Goal: Information Seeking & Learning: Learn about a topic

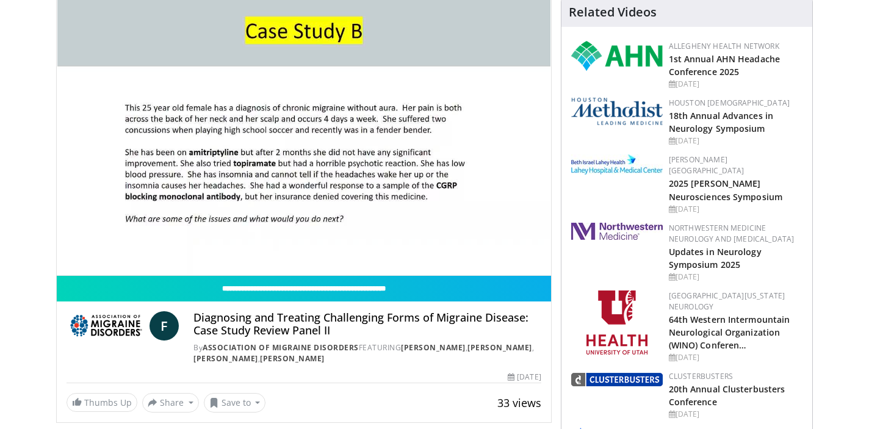
scroll to position [129, 0]
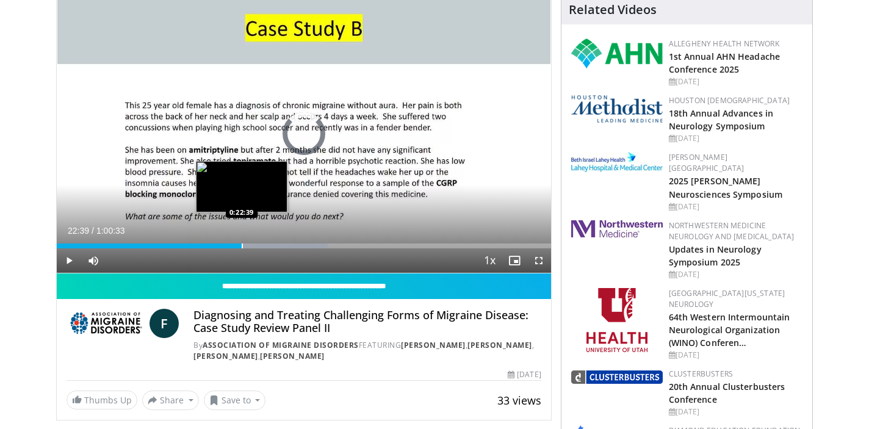
click at [242, 245] on div "Progress Bar" at bounding box center [242, 245] width 1 height 5
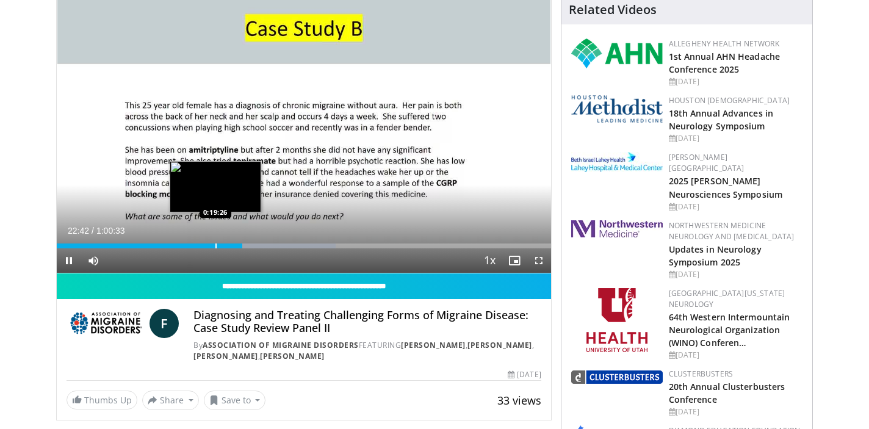
click at [215, 245] on div "Progress Bar" at bounding box center [215, 245] width 1 height 5
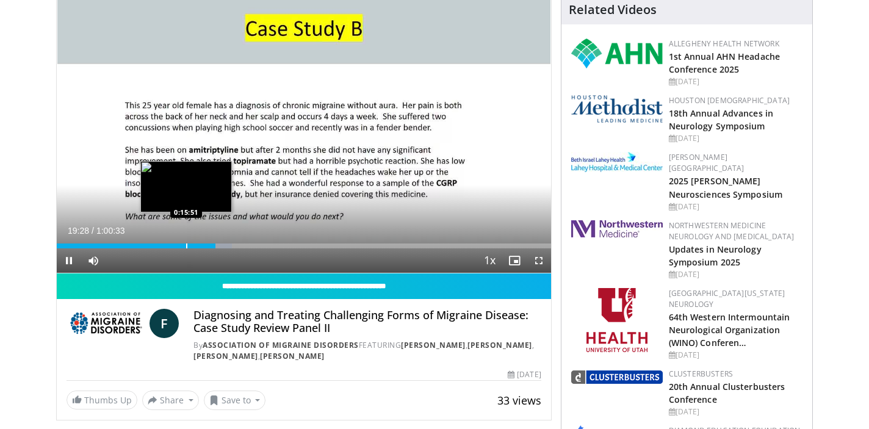
click at [186, 244] on div "Progress Bar" at bounding box center [186, 245] width 1 height 5
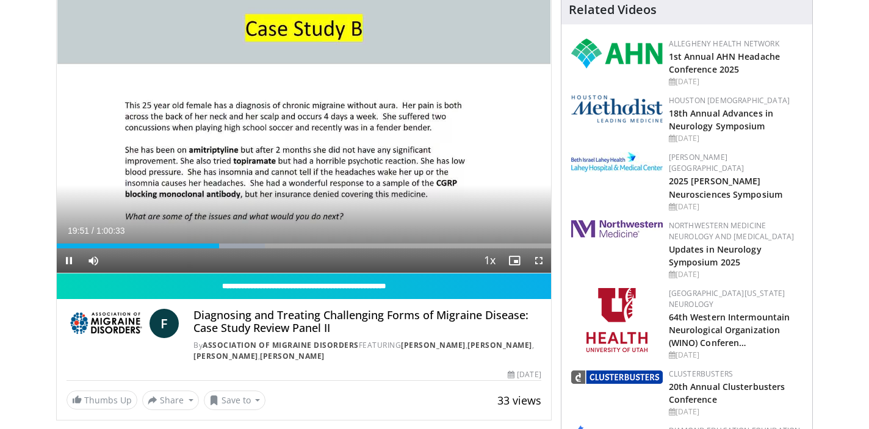
click at [70, 260] on span "Video Player" at bounding box center [69, 260] width 24 height 24
click at [68, 261] on span "Video Player" at bounding box center [69, 260] width 24 height 24
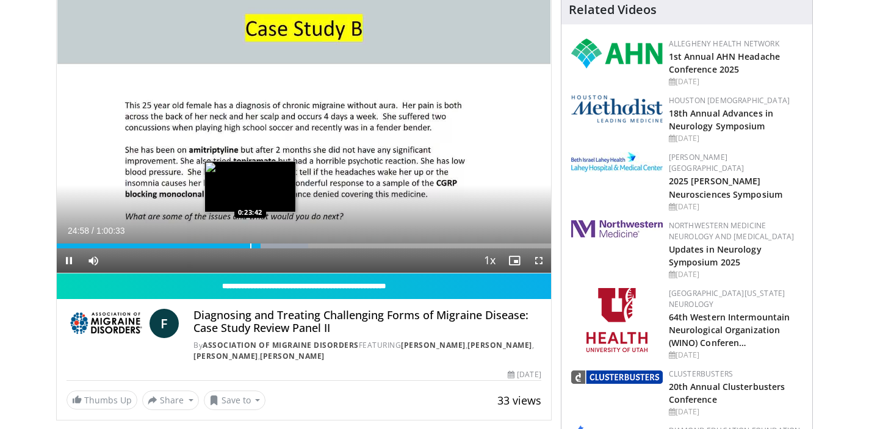
click at [250, 245] on div "Progress Bar" at bounding box center [250, 245] width 1 height 5
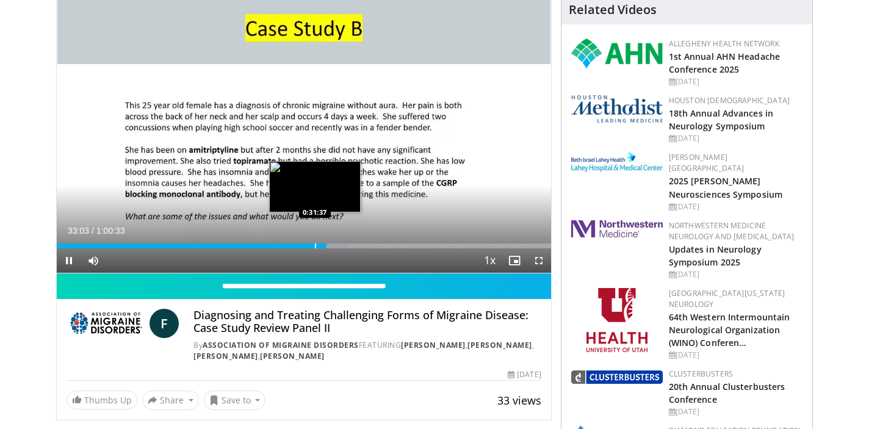
click at [315, 247] on div "Progress Bar" at bounding box center [315, 245] width 1 height 5
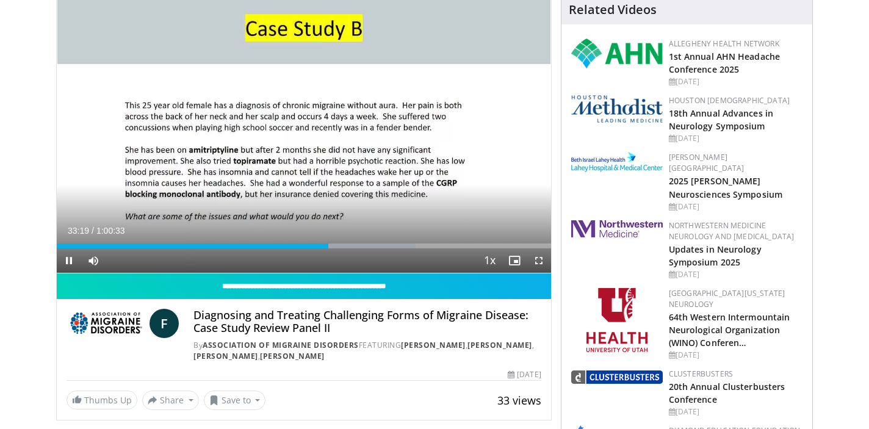
click at [538, 259] on span "Video Player" at bounding box center [539, 260] width 24 height 24
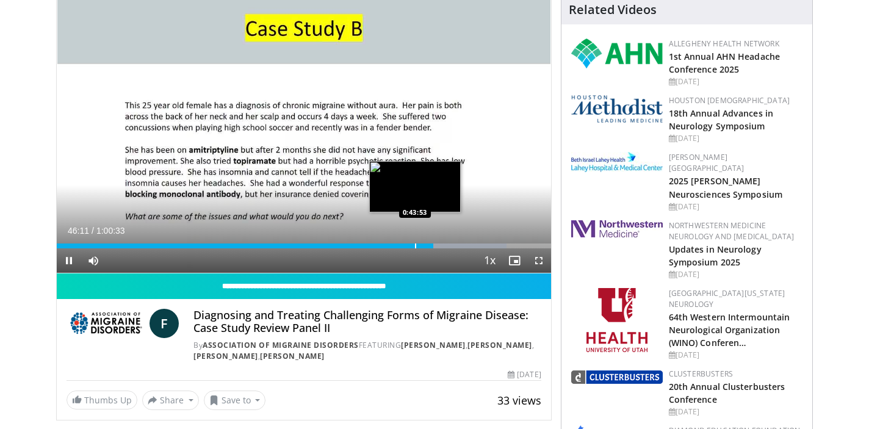
click at [415, 247] on div "Progress Bar" at bounding box center [415, 245] width 1 height 5
click at [404, 246] on div "Progress Bar" at bounding box center [404, 245] width 1 height 5
click at [416, 243] on div "Progress Bar" at bounding box center [416, 245] width 1 height 5
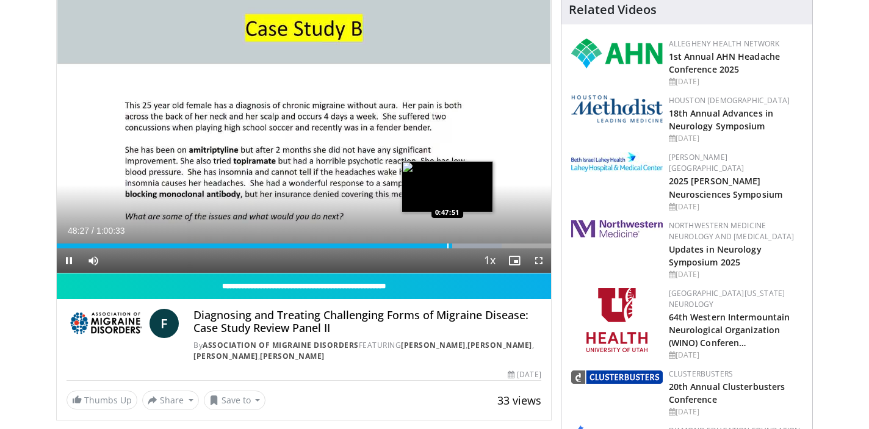
click at [447, 245] on div "Progress Bar" at bounding box center [447, 245] width 1 height 5
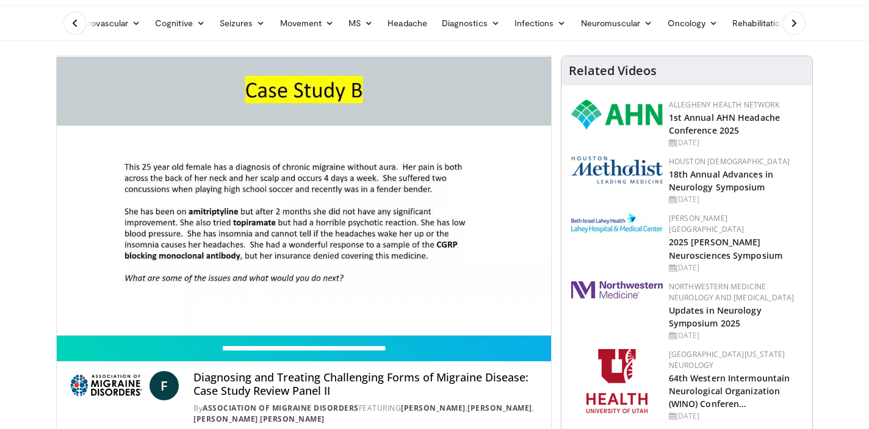
scroll to position [70, 0]
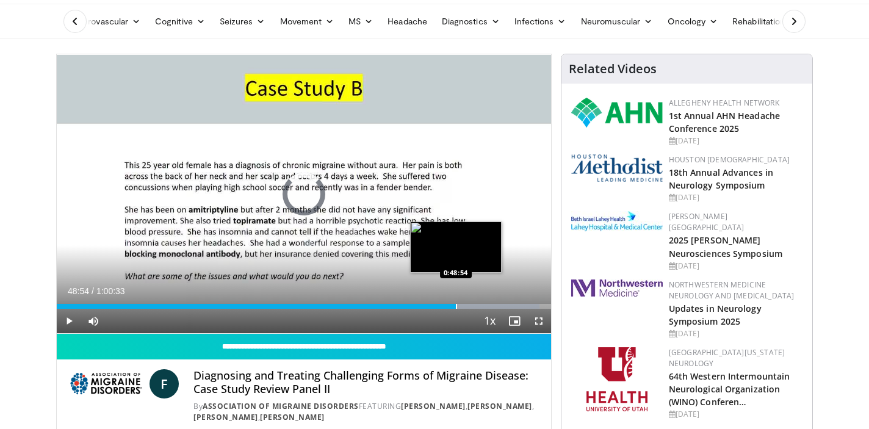
click at [456, 306] on div "Progress Bar" at bounding box center [456, 306] width 1 height 5
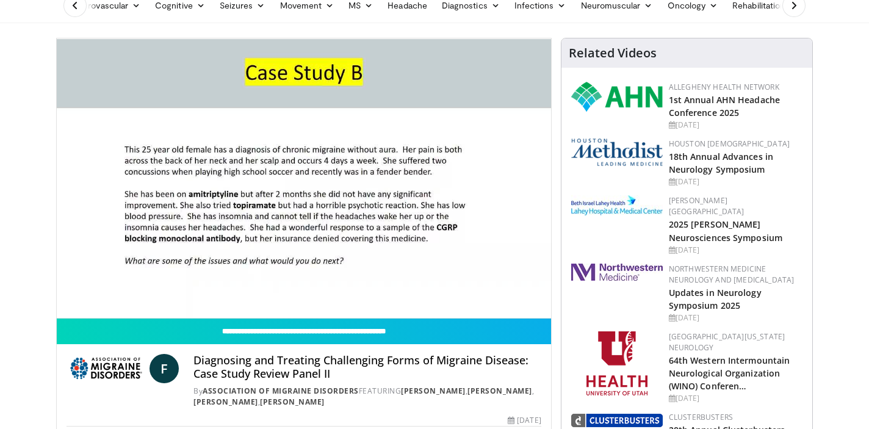
scroll to position [86, 0]
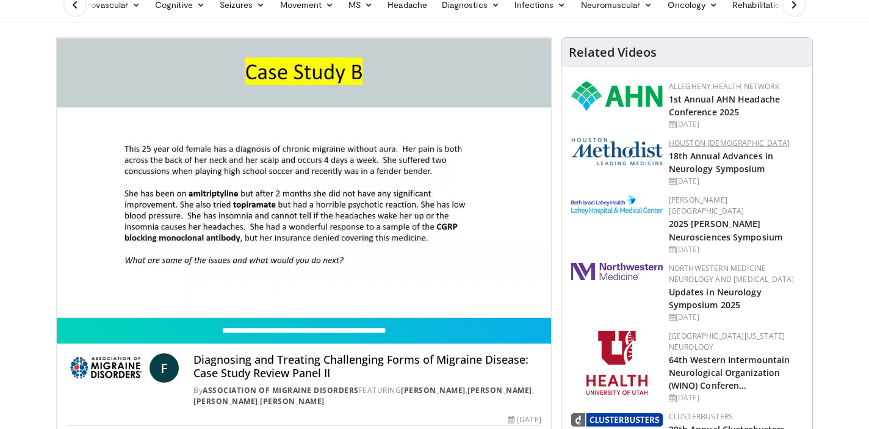
click at [692, 140] on link "Houston Methodist" at bounding box center [729, 143] width 121 height 10
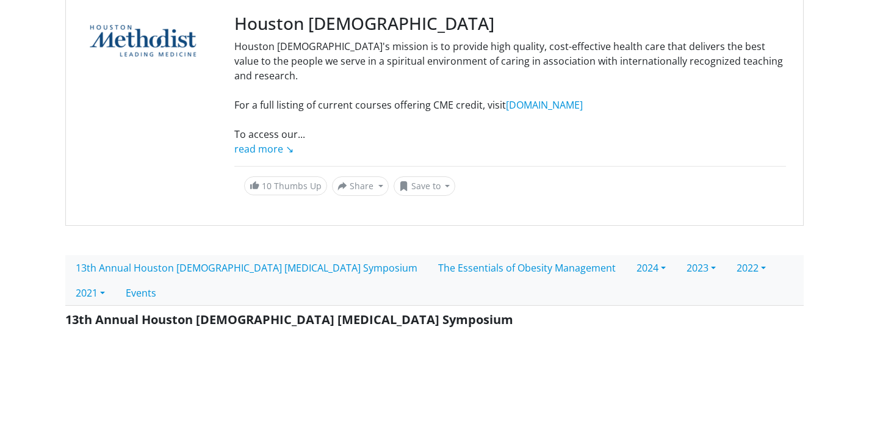
scroll to position [130, 0]
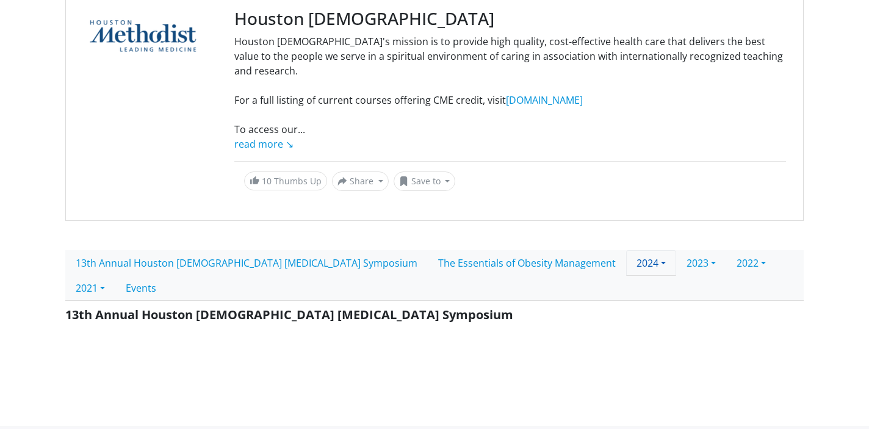
click at [626, 250] on link "2024" at bounding box center [651, 263] width 50 height 26
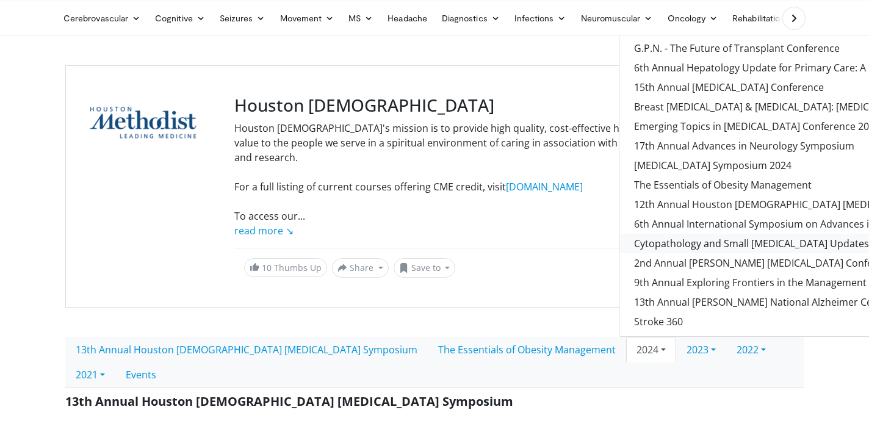
scroll to position [40, 0]
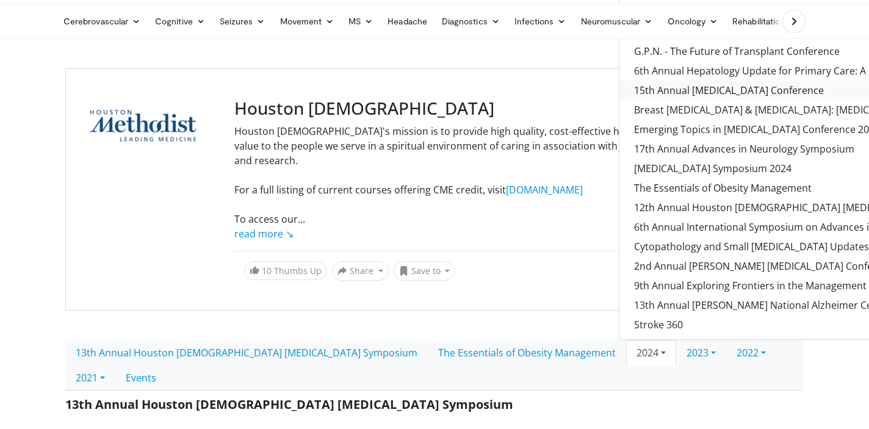
click at [619, 81] on link "15th Annual Myasthenia Gravis Conference" at bounding box center [863, 91] width 489 height 20
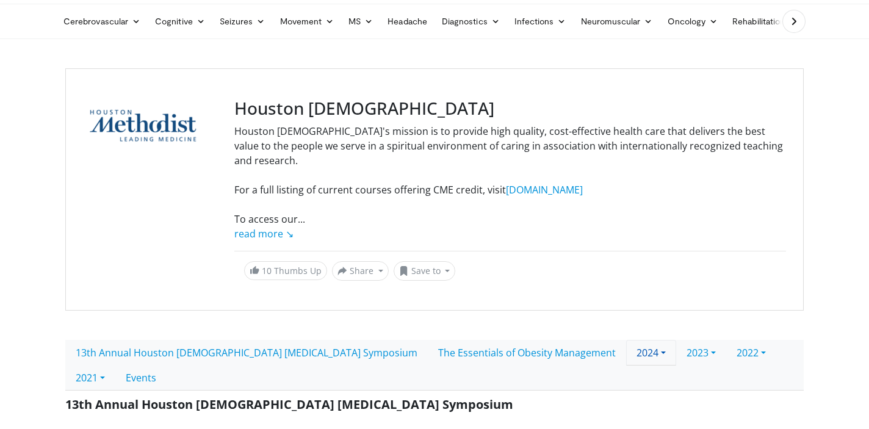
click at [626, 340] on link "2024" at bounding box center [651, 353] width 50 height 26
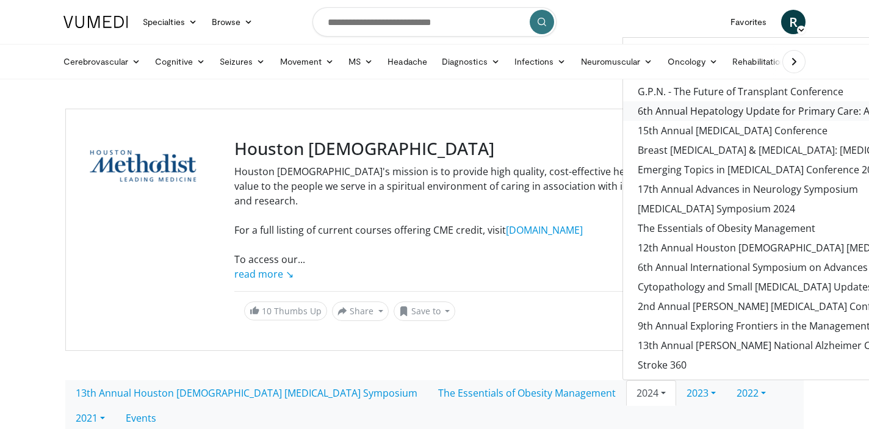
scroll to position [0, 2]
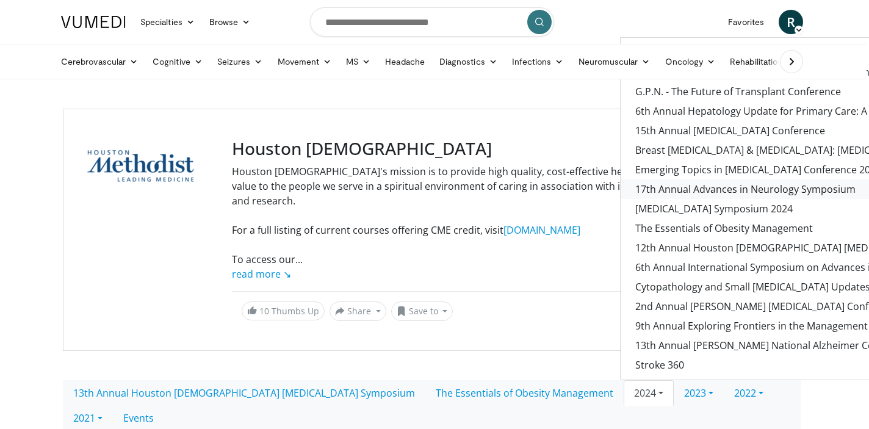
click at [621, 179] on link "17th Annual Advances in Neurology Symposium" at bounding box center [865, 189] width 489 height 20
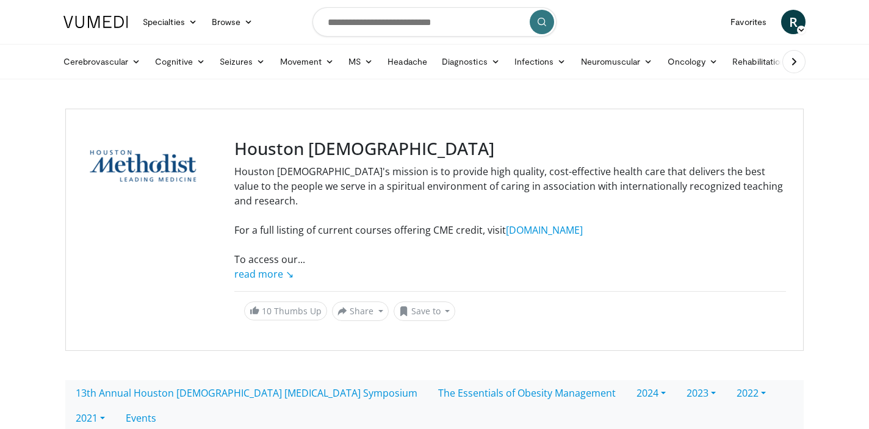
scroll to position [0, 0]
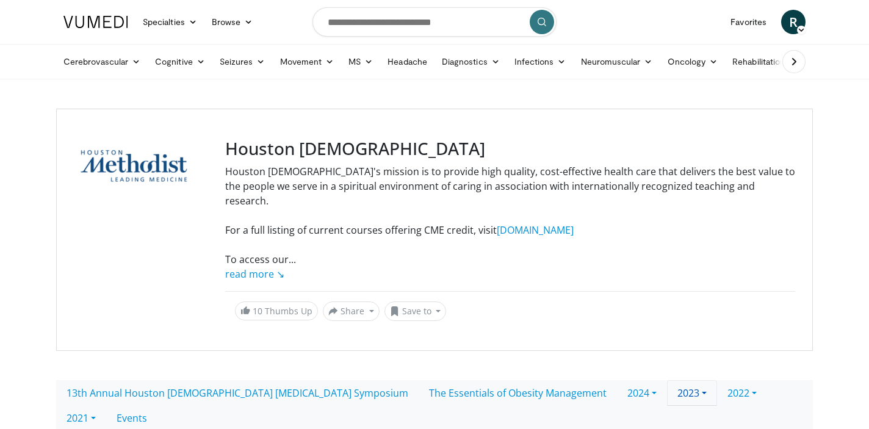
click at [667, 380] on link "2023" at bounding box center [692, 393] width 50 height 26
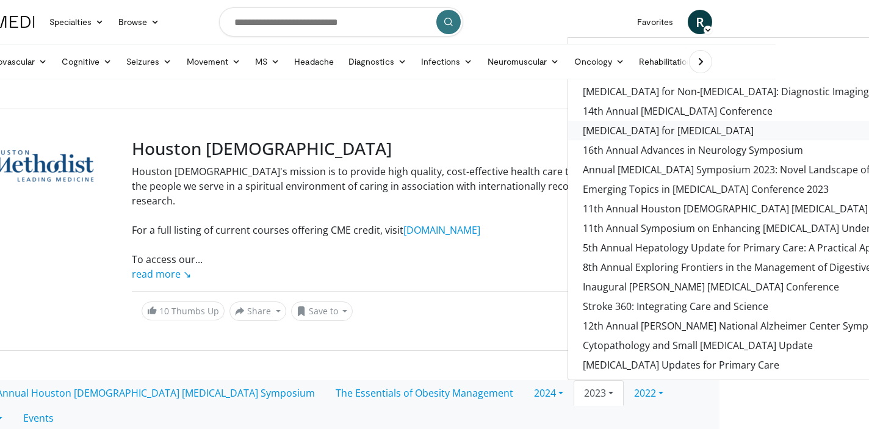
scroll to position [0, 93]
click at [624, 380] on link "2022" at bounding box center [649, 393] width 50 height 26
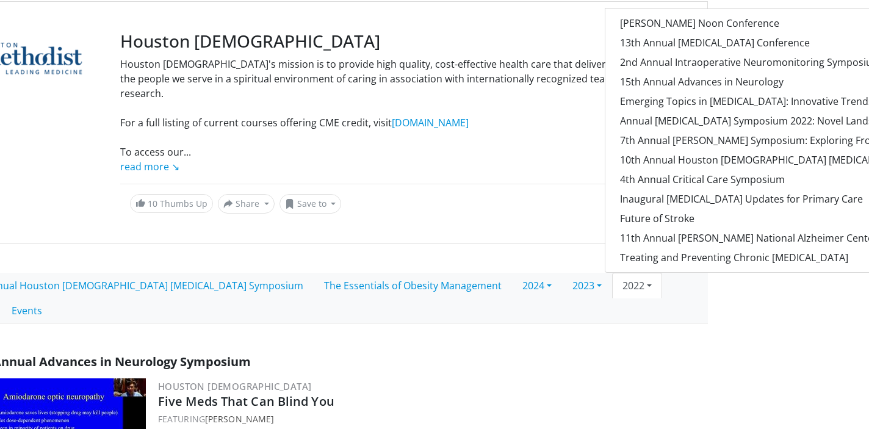
scroll to position [108, 105]
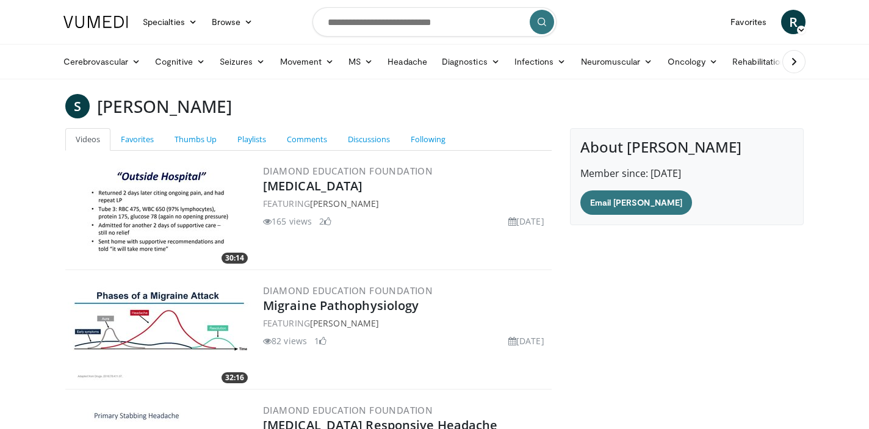
click at [106, 21] on img at bounding box center [95, 22] width 65 height 12
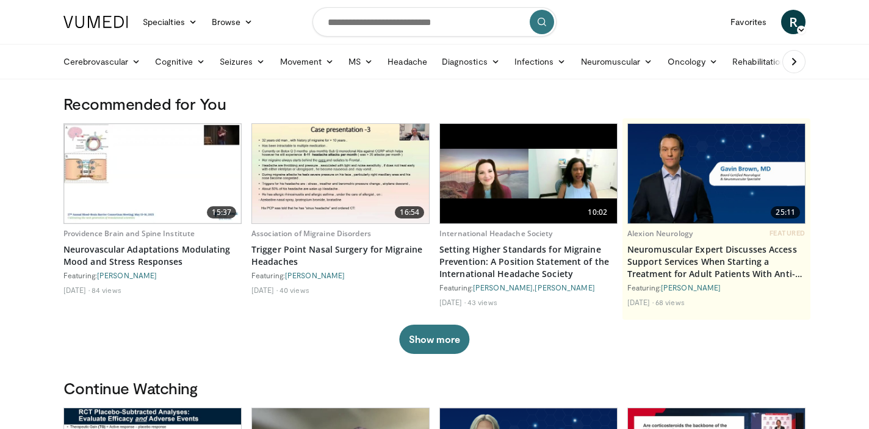
click at [494, 193] on img at bounding box center [528, 173] width 177 height 99
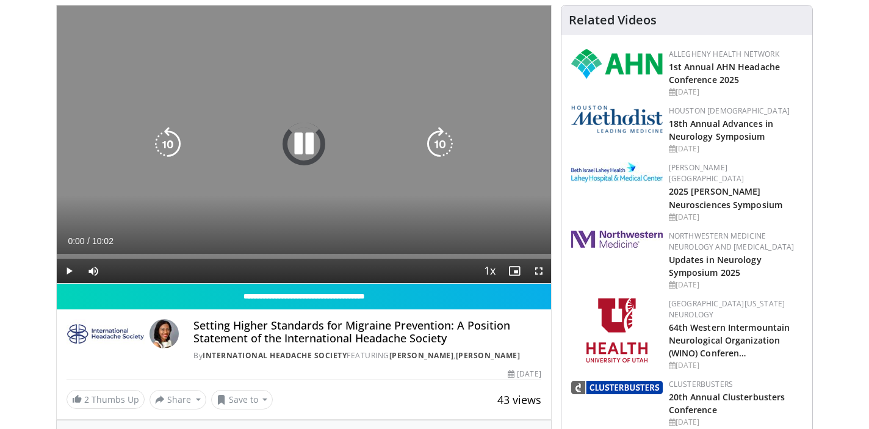
scroll to position [110, 0]
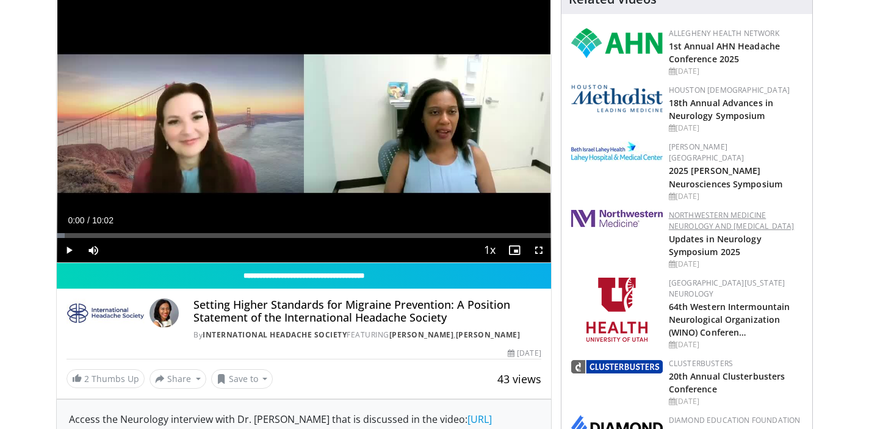
click at [711, 210] on link "Northwestern Medicine Neurology and [MEDICAL_DATA]" at bounding box center [732, 220] width 126 height 21
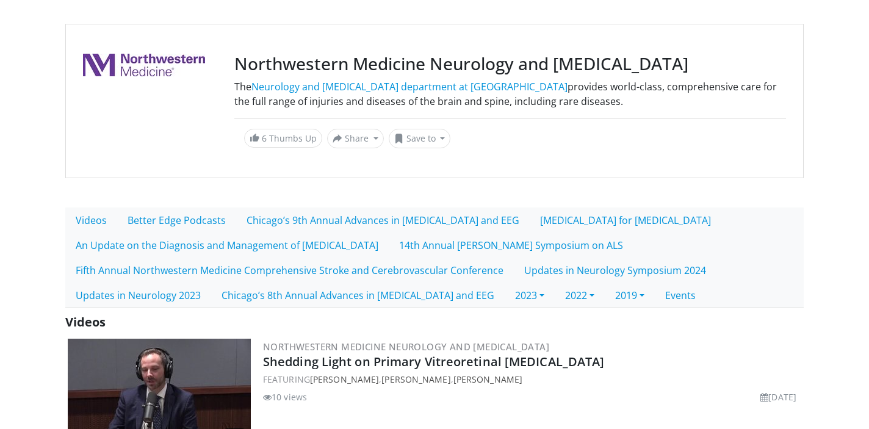
scroll to position [85, 0]
click at [413, 226] on link "Chicago’s 9th Annual Advances in [MEDICAL_DATA] and EEG" at bounding box center [382, 220] width 293 height 26
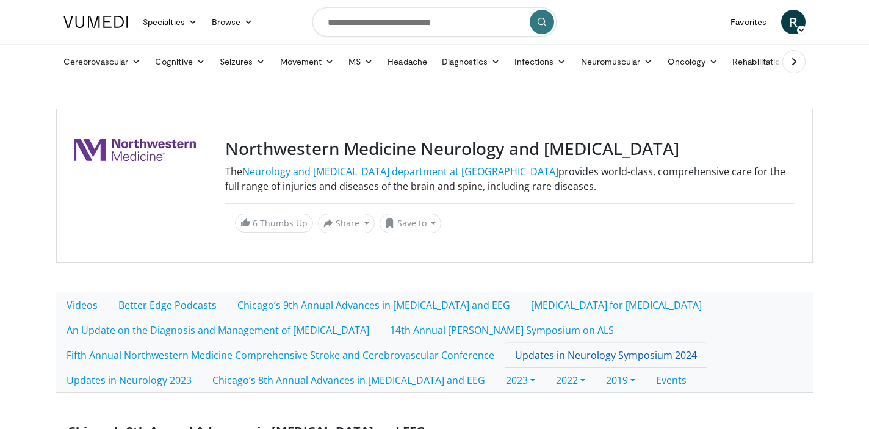
click at [592, 356] on link "Updates in Neurology Symposium 2024" at bounding box center [606, 355] width 203 height 26
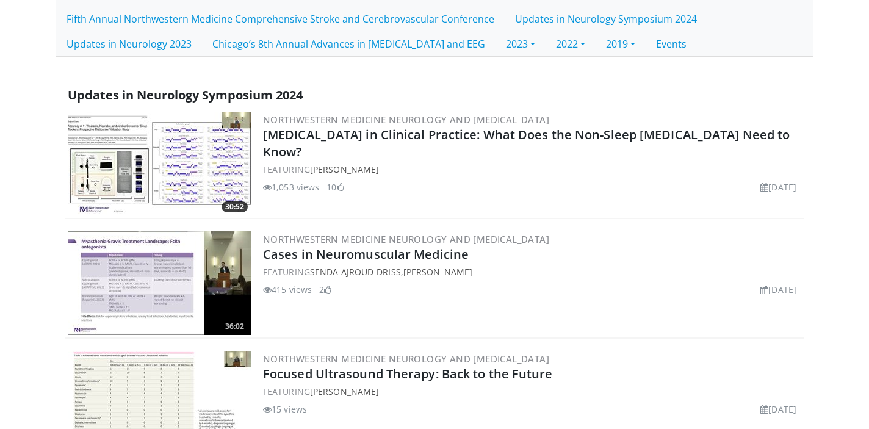
scroll to position [340, 0]
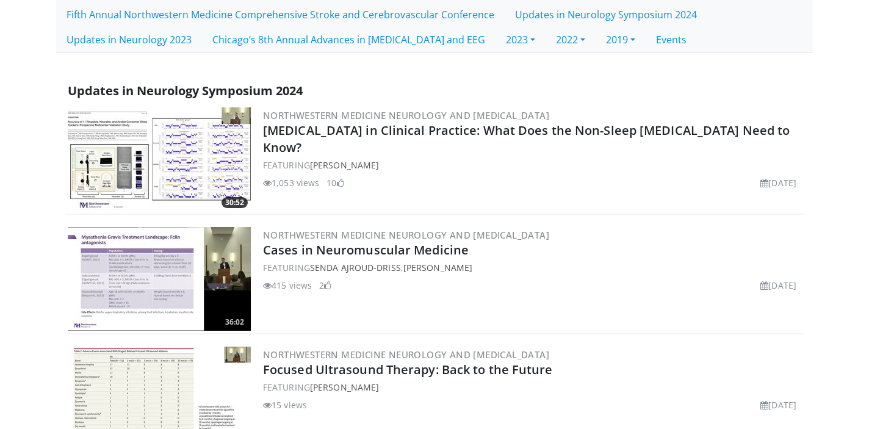
click at [140, 272] on img at bounding box center [159, 279] width 183 height 104
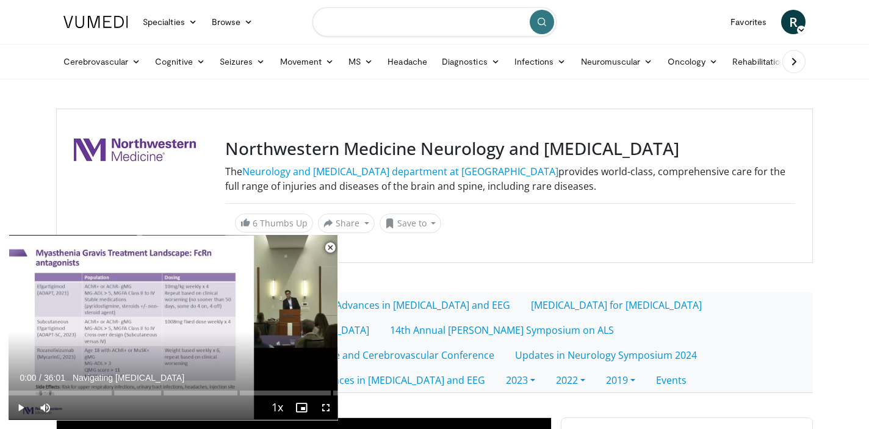
click at [355, 26] on input "Search topics, interventions" at bounding box center [434, 21] width 244 height 29
type input "**********"
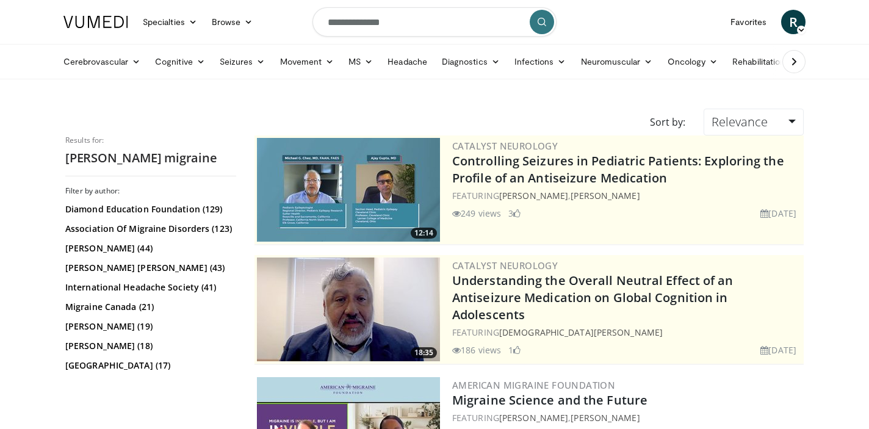
click at [402, 25] on input "**********" at bounding box center [434, 21] width 244 height 29
type input "*****"
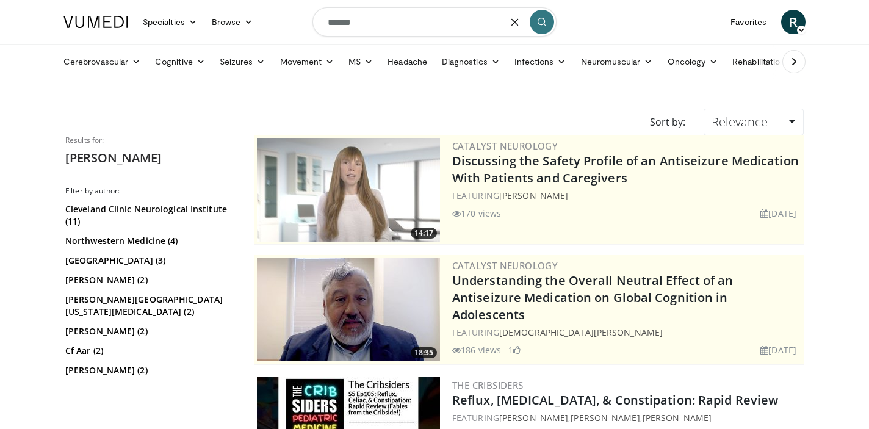
click at [353, 24] on input "*****" at bounding box center [434, 21] width 244 height 29
type input "******"
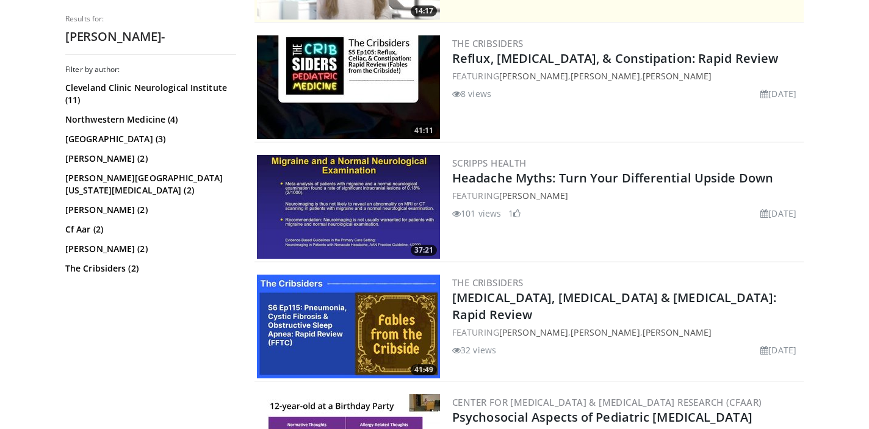
scroll to position [348, 0]
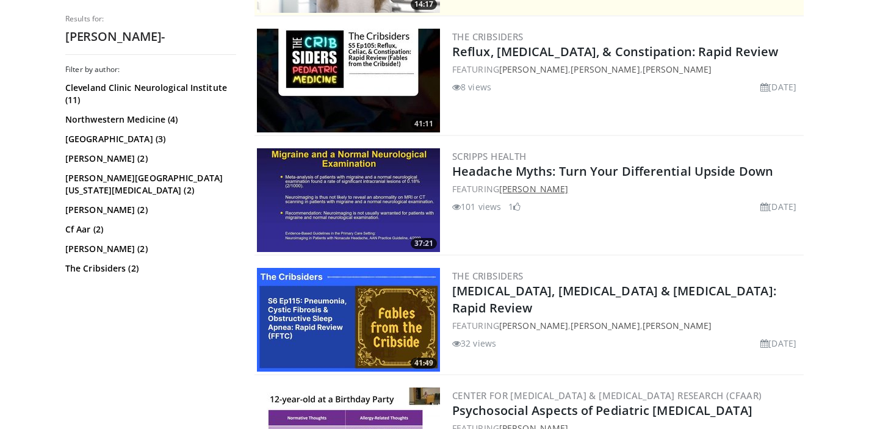
click at [513, 188] on link "[PERSON_NAME]" at bounding box center [533, 189] width 69 height 12
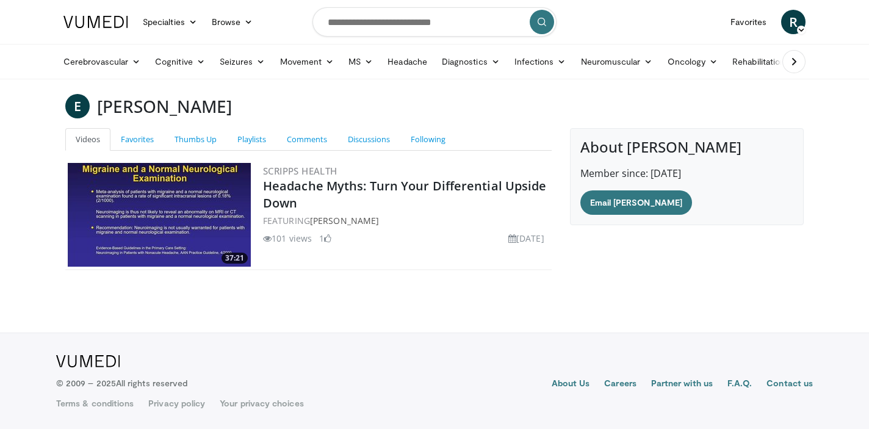
click at [153, 229] on img at bounding box center [159, 215] width 183 height 104
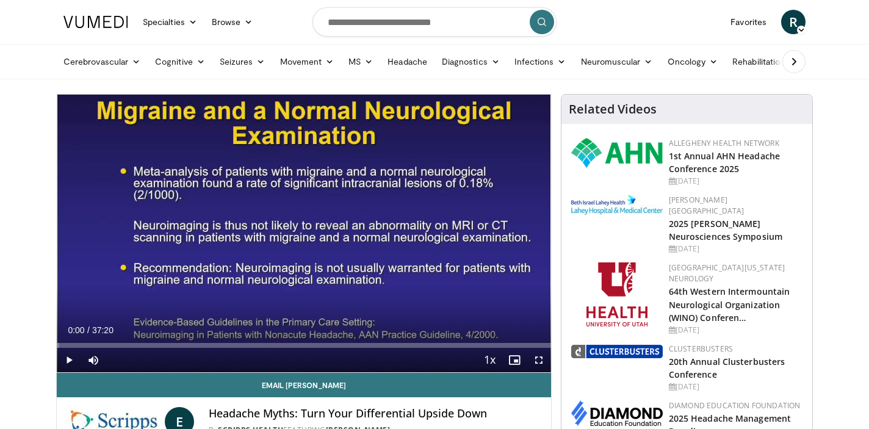
click at [67, 357] on span "Video Player" at bounding box center [69, 360] width 24 height 24
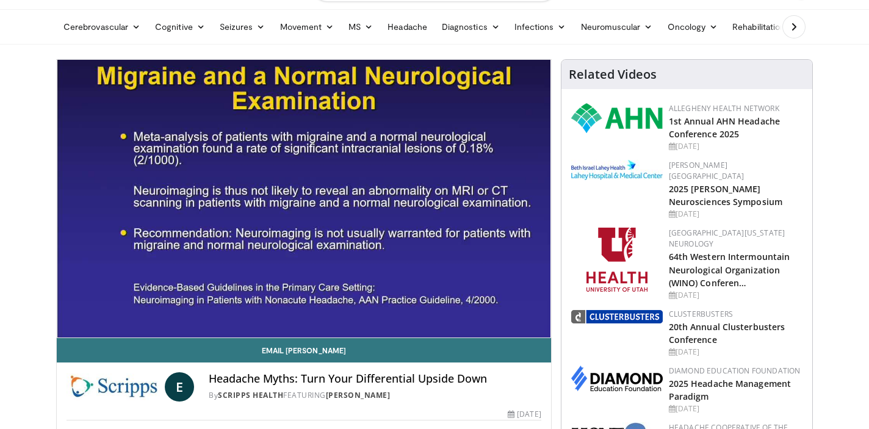
scroll to position [32, 0]
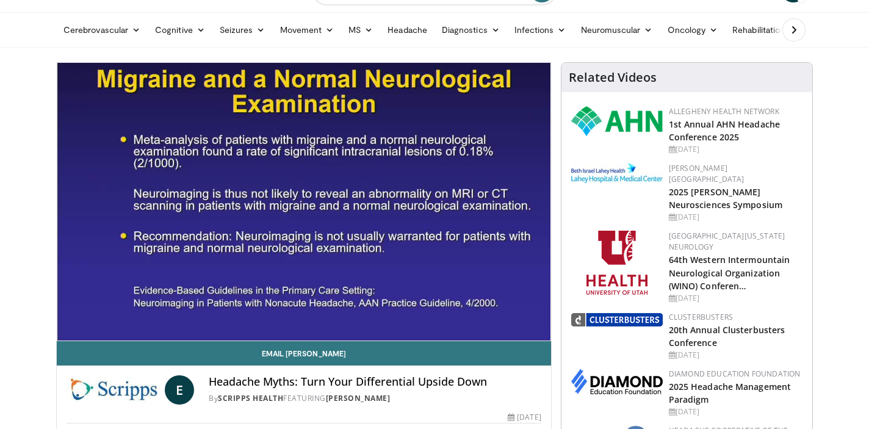
click at [123, 386] on img at bounding box center [113, 389] width 93 height 29
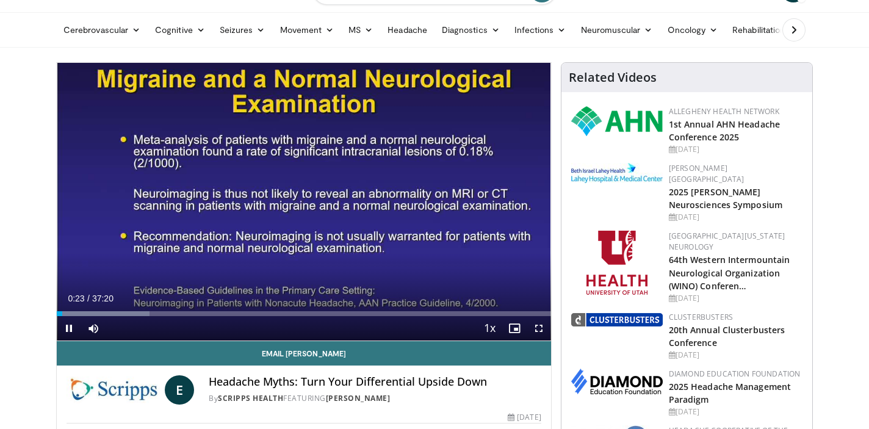
click at [70, 331] on span "Video Player" at bounding box center [69, 328] width 24 height 24
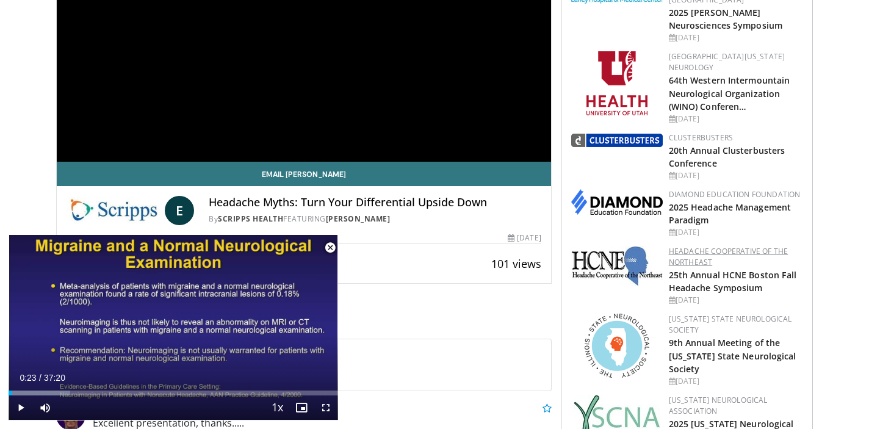
scroll to position [226, 0]
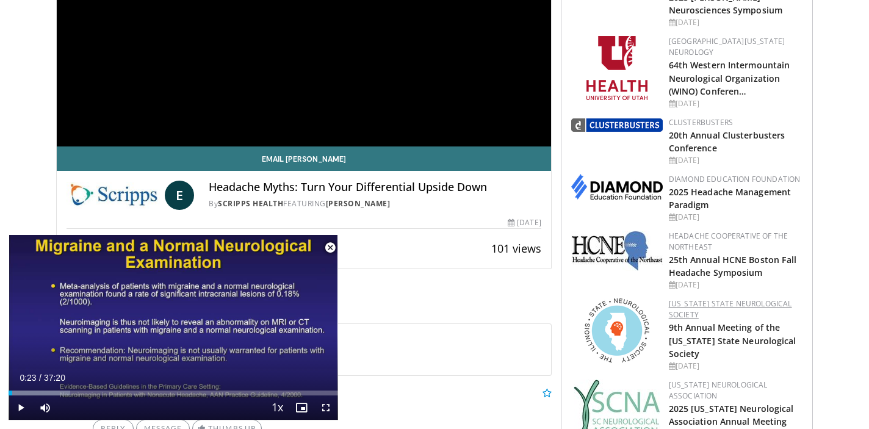
click at [683, 298] on link "Illinois State Neurological Society" at bounding box center [730, 308] width 123 height 21
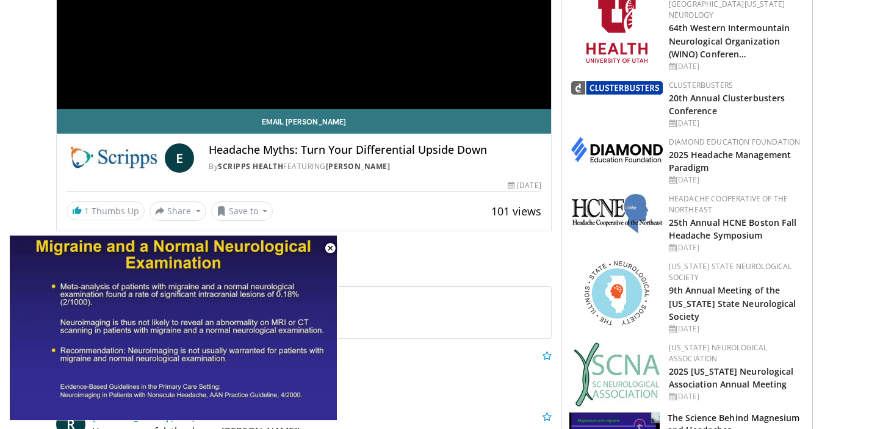
scroll to position [267, 0]
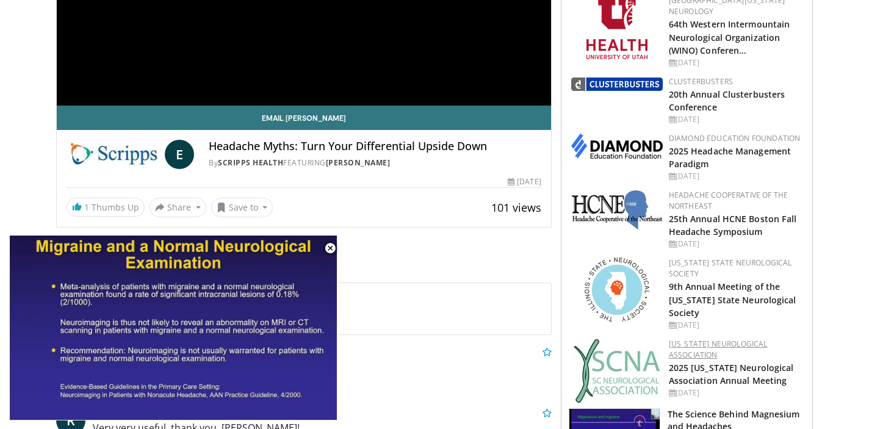
click at [698, 339] on link "[US_STATE] Neurological Association" at bounding box center [718, 349] width 99 height 21
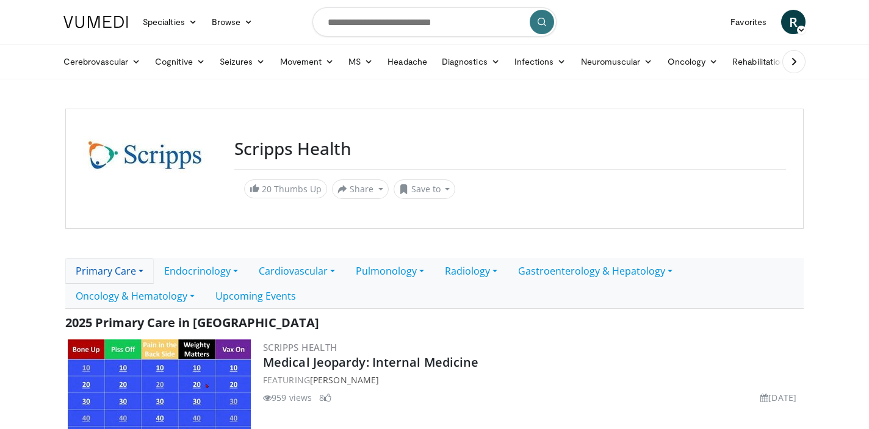
click at [144, 270] on link "Primary Care" at bounding box center [109, 271] width 88 height 26
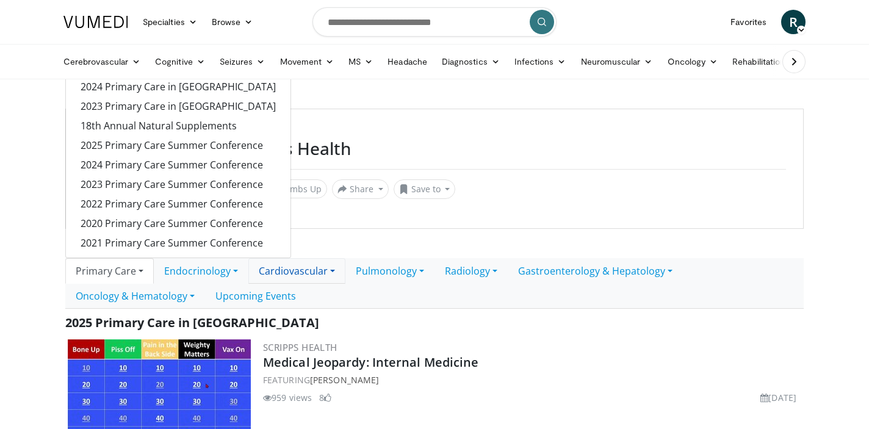
click at [339, 272] on link "Cardiovascular" at bounding box center [296, 271] width 97 height 26
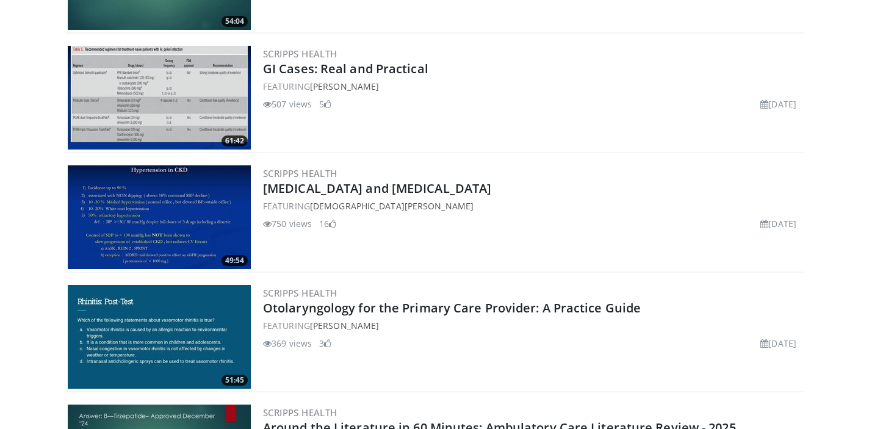
scroll to position [1733, 0]
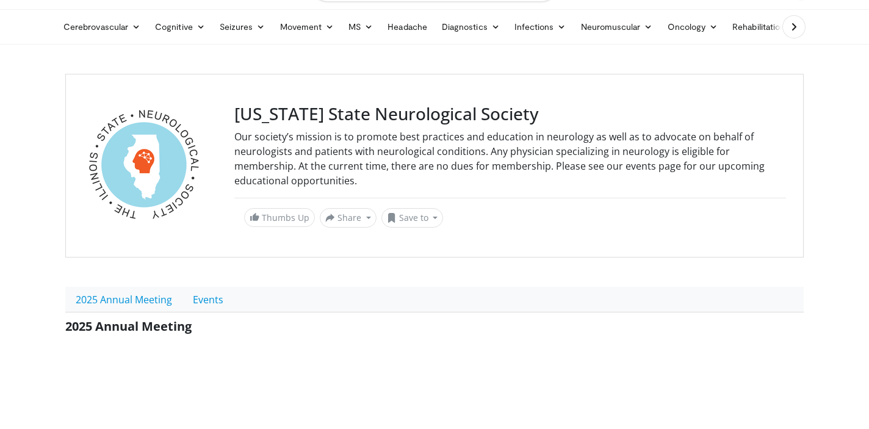
scroll to position [38, 0]
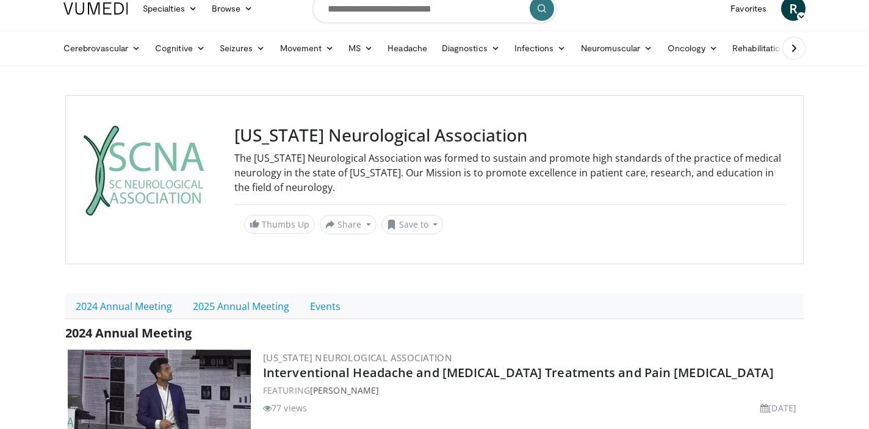
scroll to position [13, 0]
click at [129, 304] on link "2024 Annual Meeting" at bounding box center [123, 306] width 117 height 26
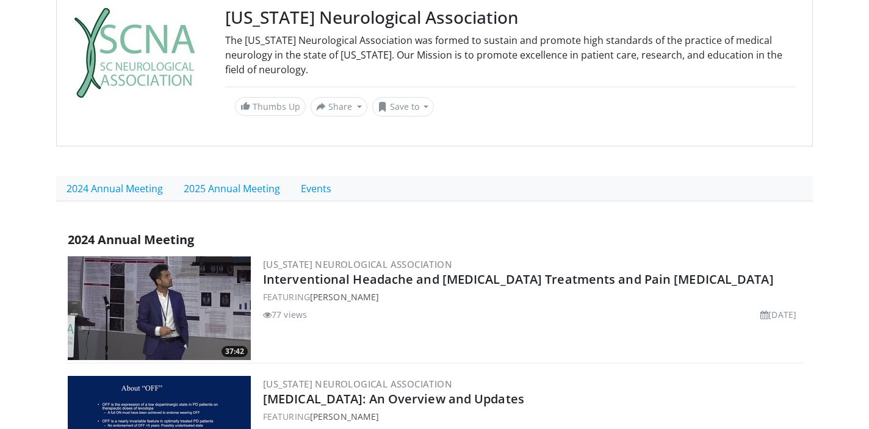
scroll to position [117, 0]
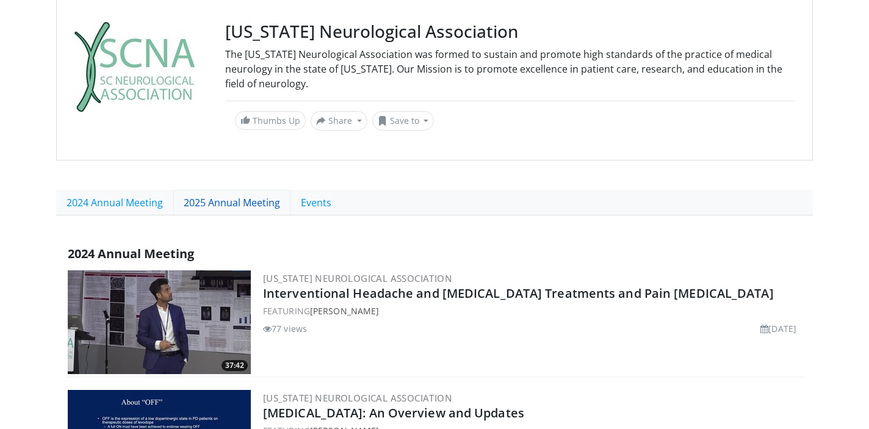
click at [220, 203] on link "2025 Annual Meeting" at bounding box center [231, 203] width 117 height 26
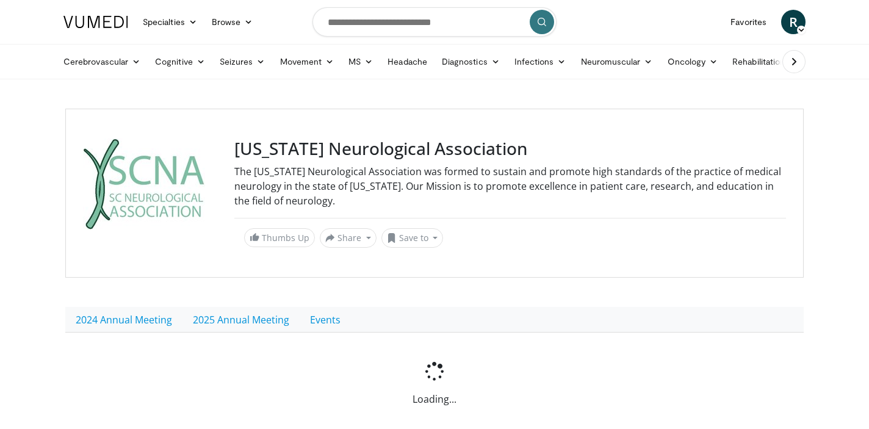
scroll to position [13, 0]
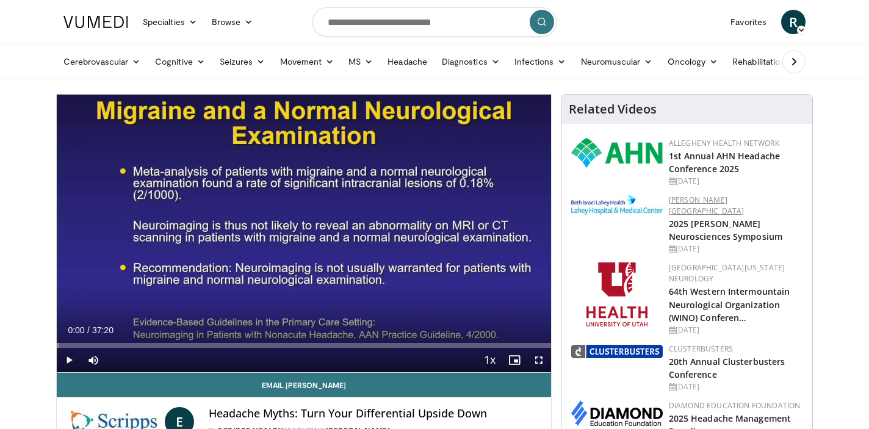
click at [711, 200] on link "[PERSON_NAME][GEOGRAPHIC_DATA]" at bounding box center [707, 205] width 76 height 21
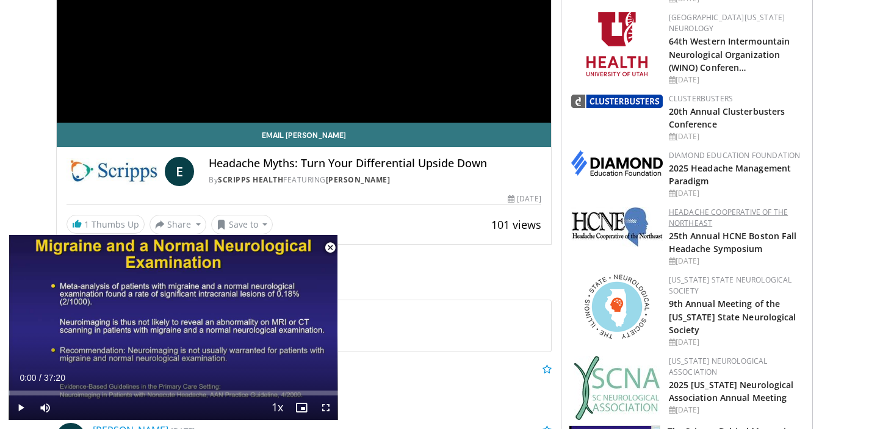
scroll to position [252, 0]
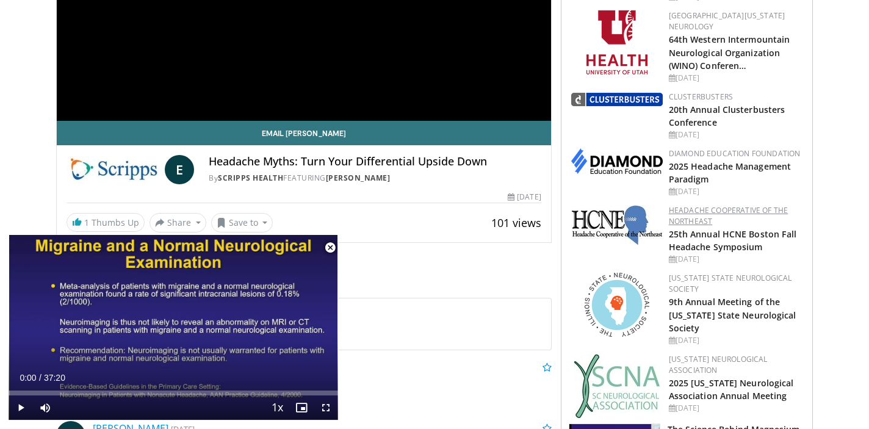
click at [699, 205] on link "Headache Cooperative of the Northeast" at bounding box center [729, 215] width 120 height 21
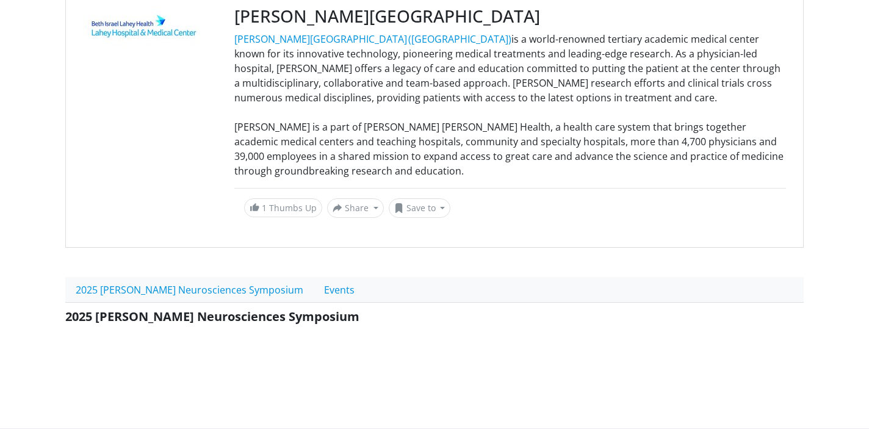
scroll to position [134, 0]
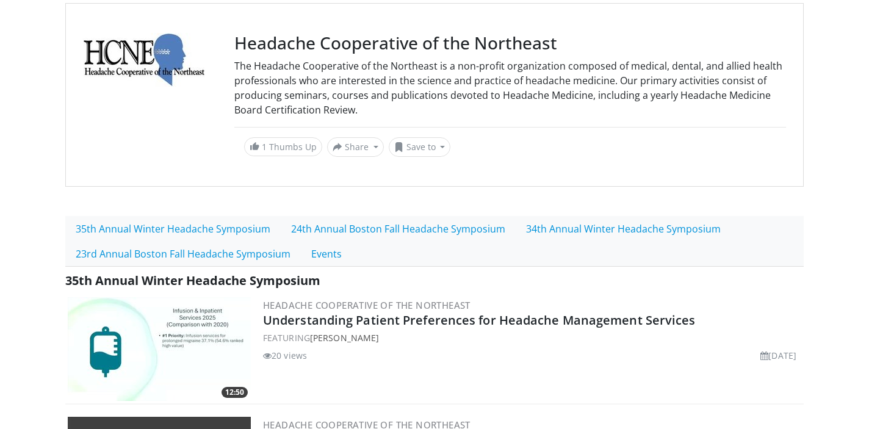
scroll to position [113, 0]
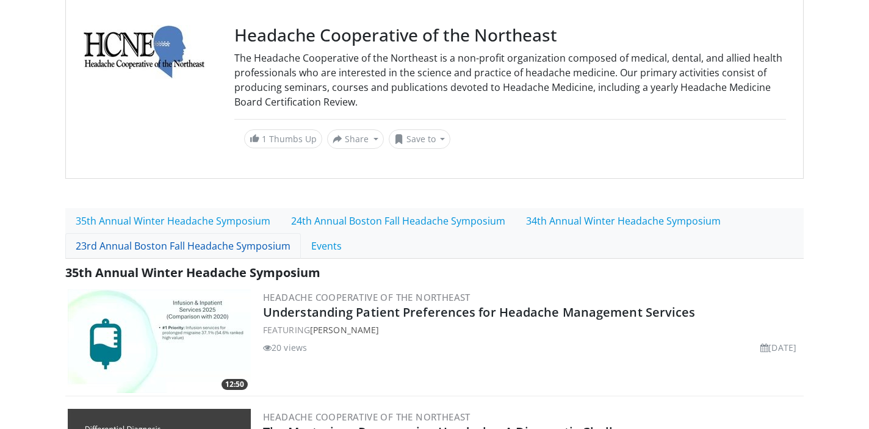
click at [196, 245] on link "23rd Annual Boston Fall Headache Symposium" at bounding box center [183, 246] width 236 height 26
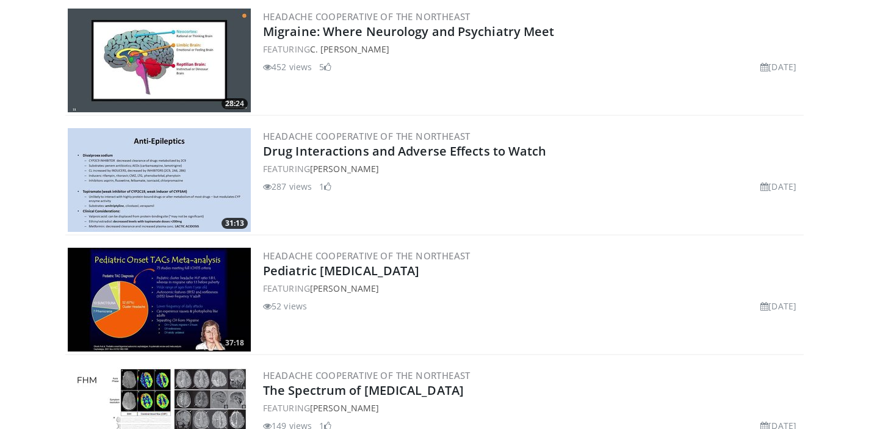
scroll to position [781, 0]
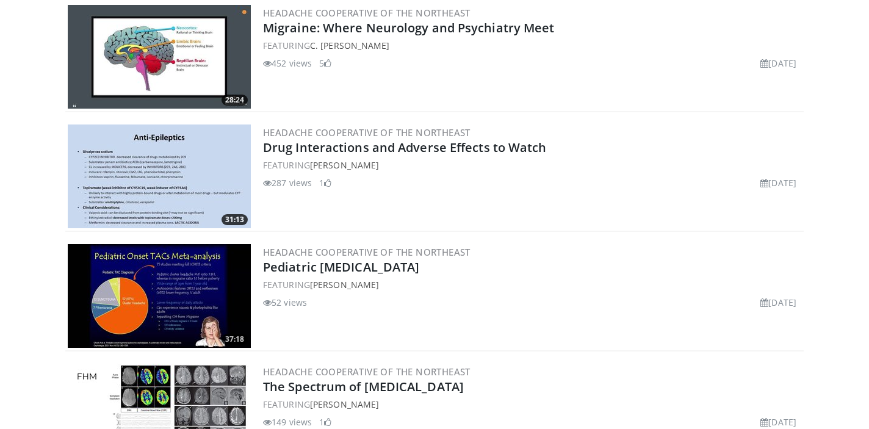
click at [158, 161] on img at bounding box center [159, 176] width 183 height 104
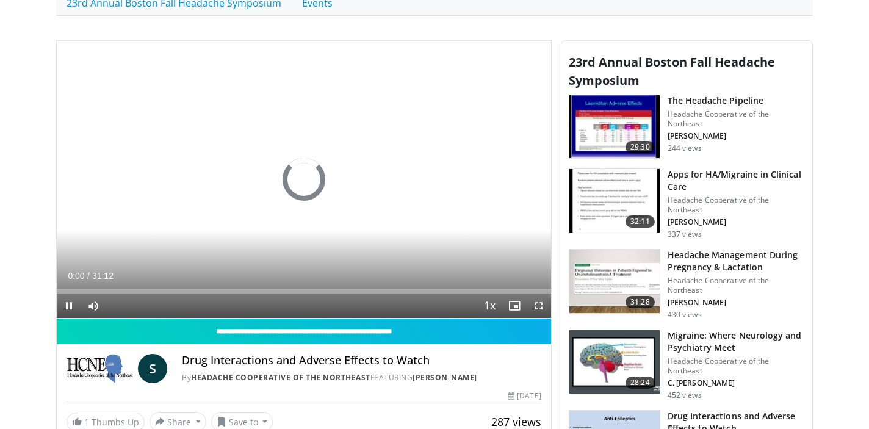
scroll to position [358, 0]
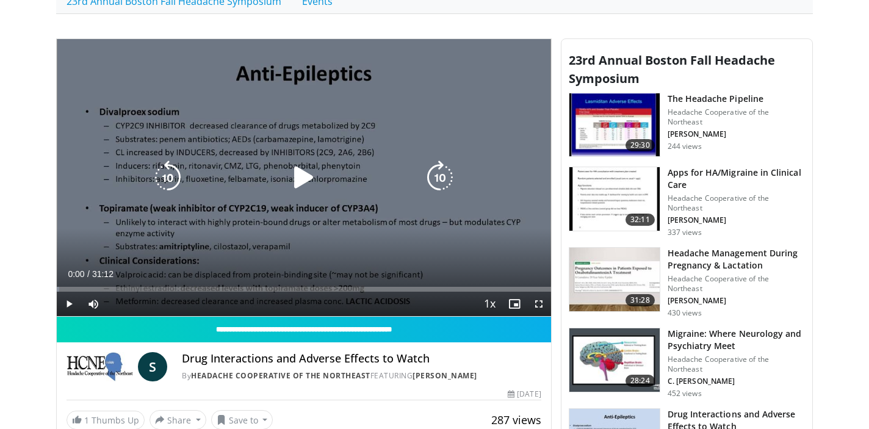
click at [308, 175] on icon "Video Player" at bounding box center [304, 177] width 34 height 34
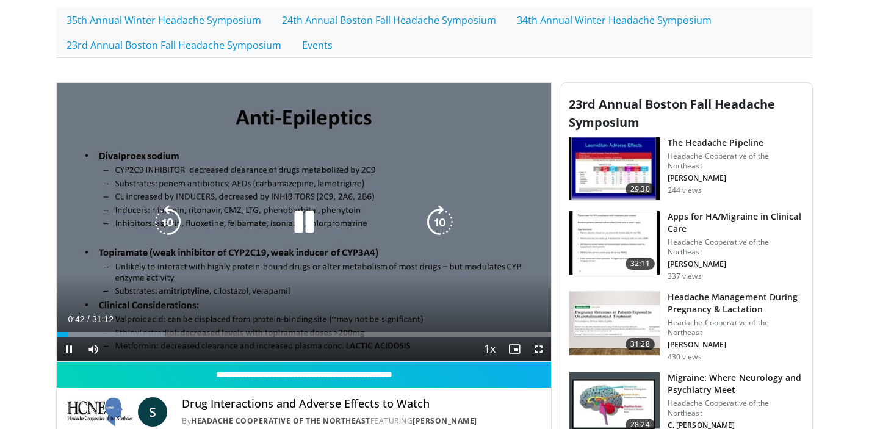
scroll to position [313, 0]
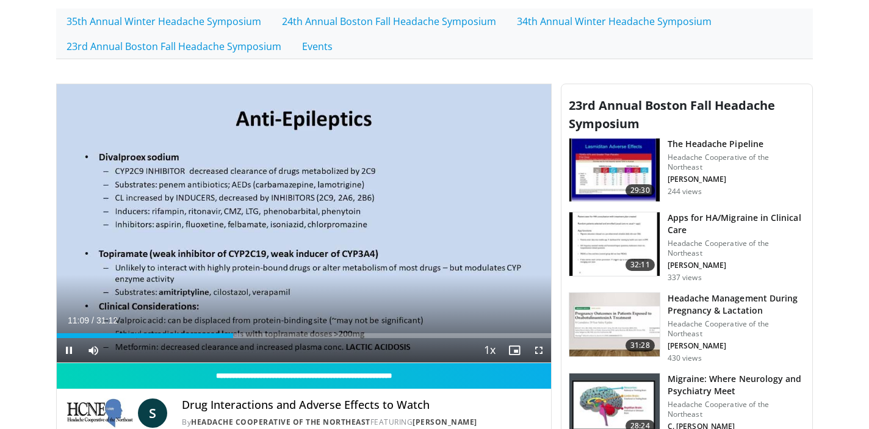
click at [68, 349] on span "Video Player" at bounding box center [69, 350] width 24 height 24
click at [128, 16] on link "35th Annual Winter Headache Symposium" at bounding box center [163, 22] width 215 height 26
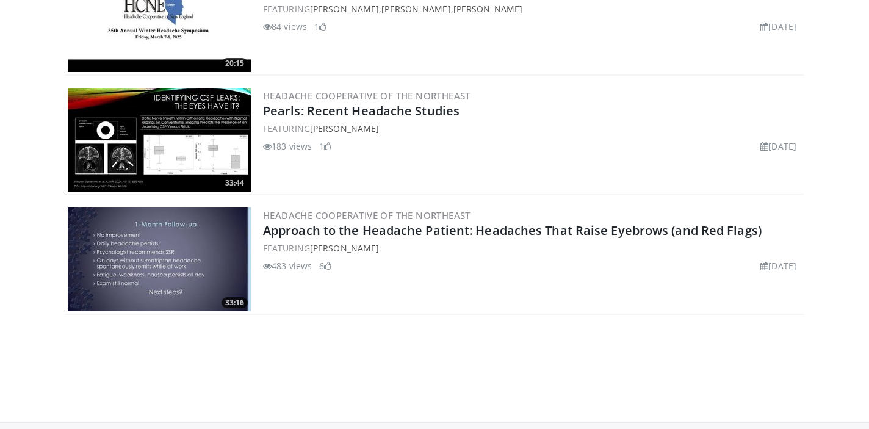
scroll to position [2494, 0]
